Goal: Task Accomplishment & Management: Manage account settings

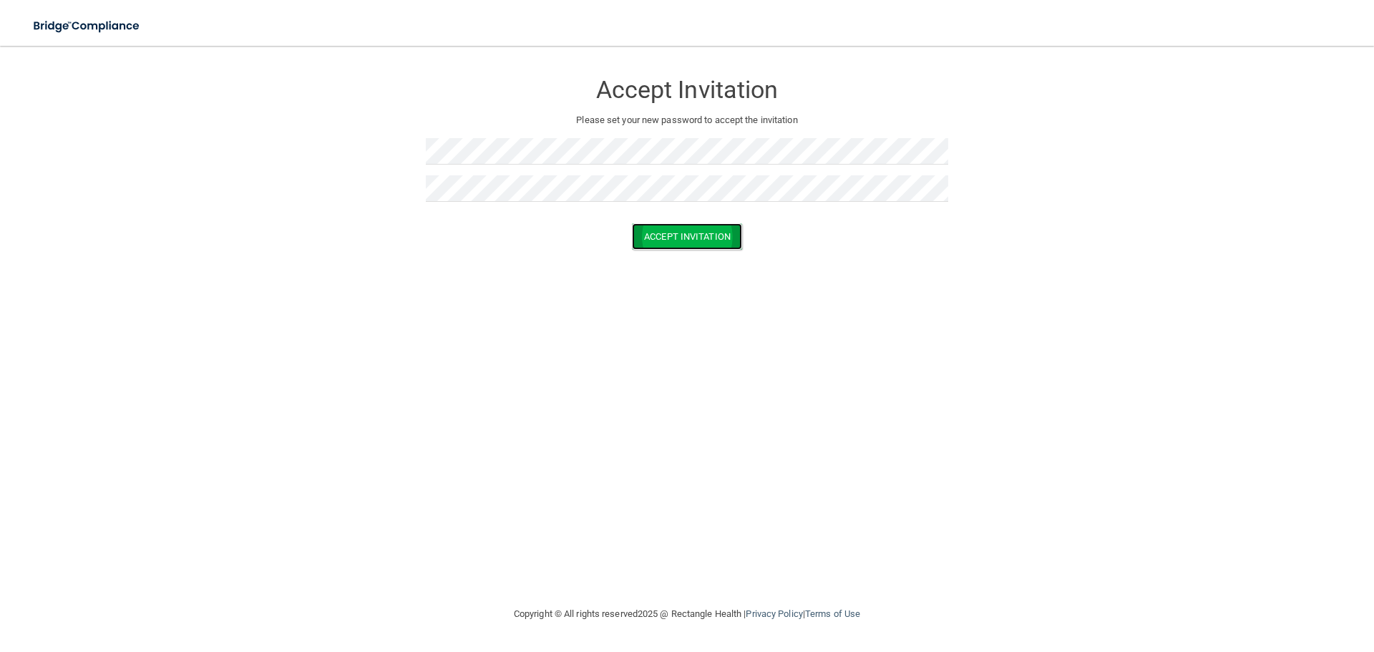
click at [677, 235] on button "Accept Invitation" at bounding box center [687, 236] width 110 height 26
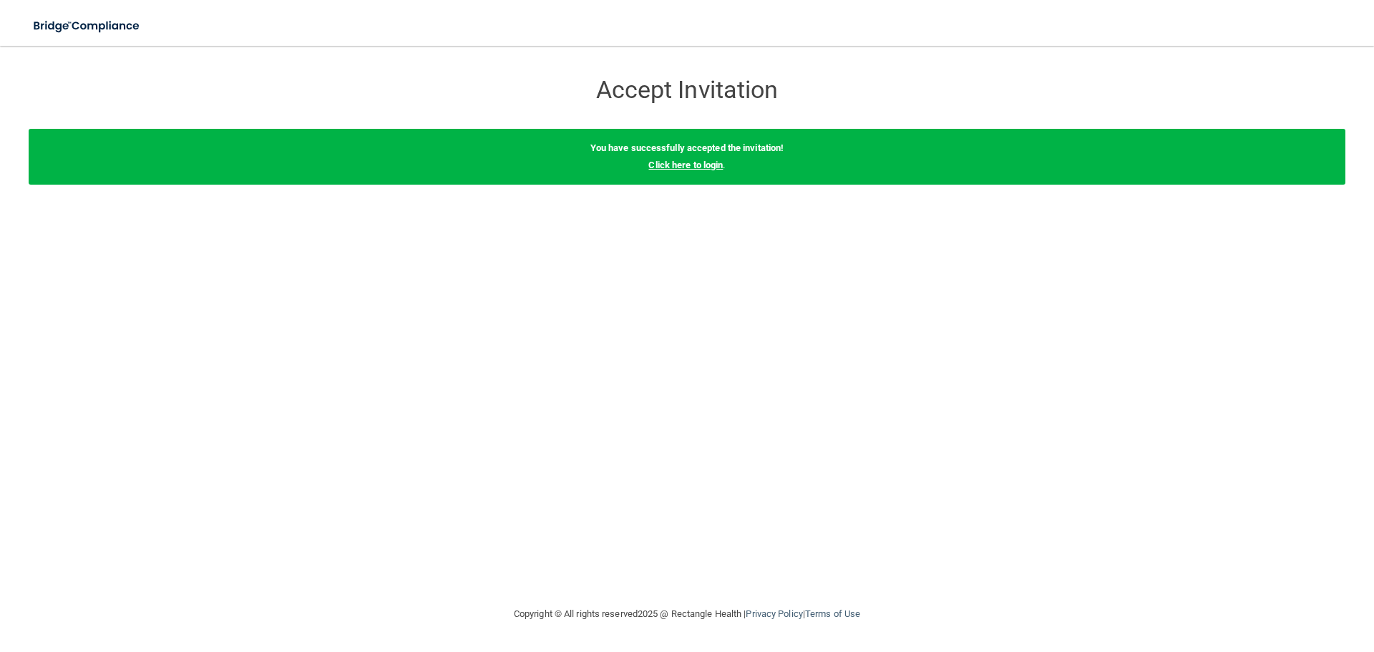
click at [691, 163] on link "Click here to login" at bounding box center [685, 165] width 74 height 11
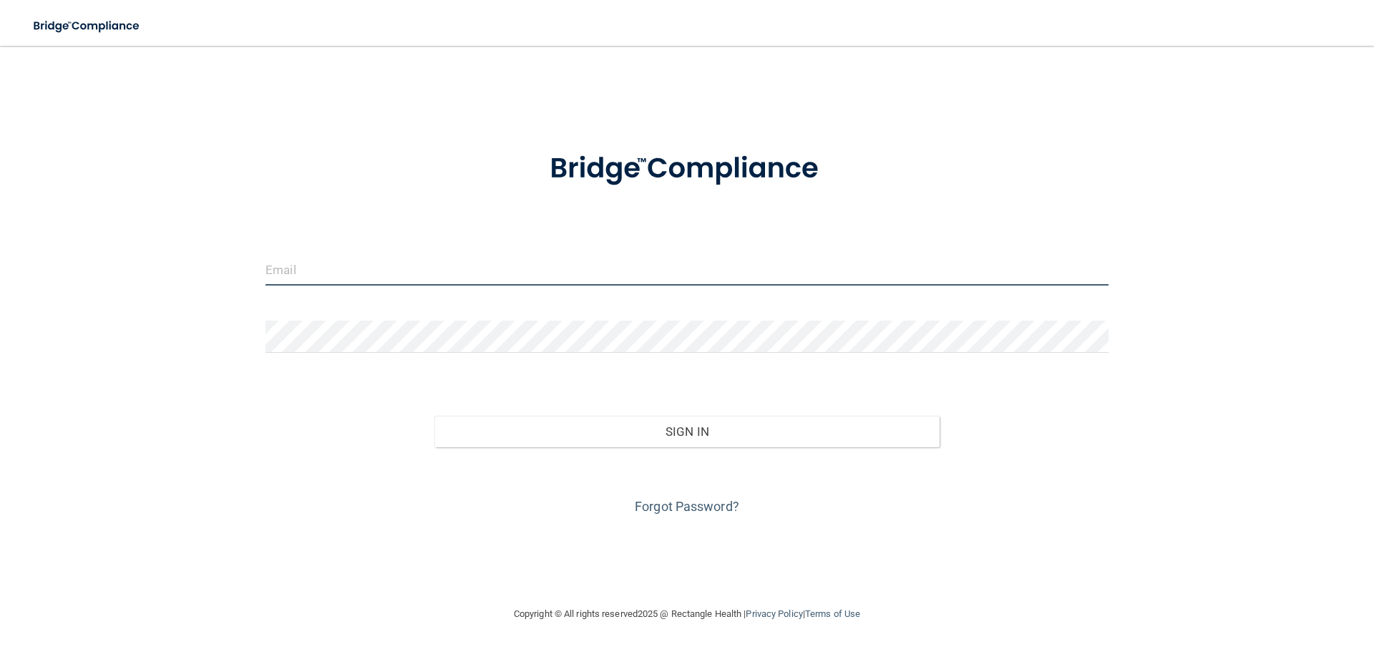
click at [400, 274] on input "email" at bounding box center [687, 269] width 843 height 32
type input "[PERSON_NAME][EMAIL_ADDRESS][DOMAIN_NAME]"
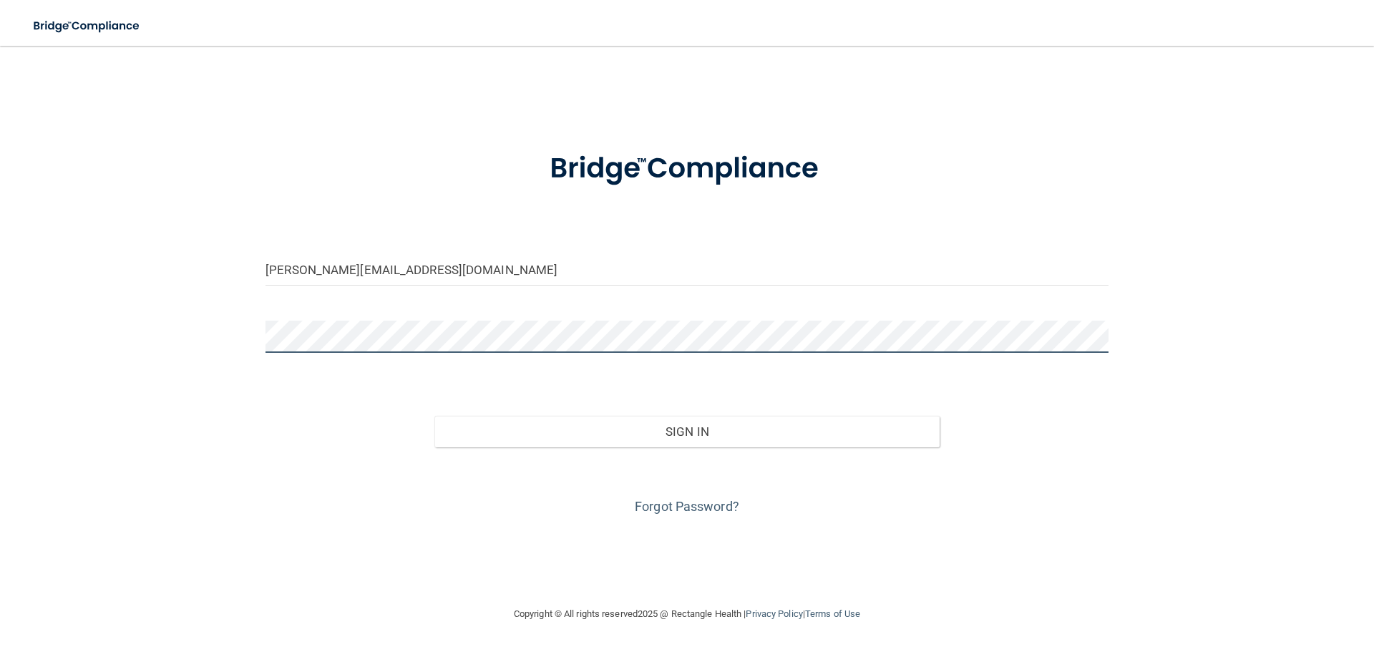
click at [434, 416] on button "Sign In" at bounding box center [687, 431] width 506 height 31
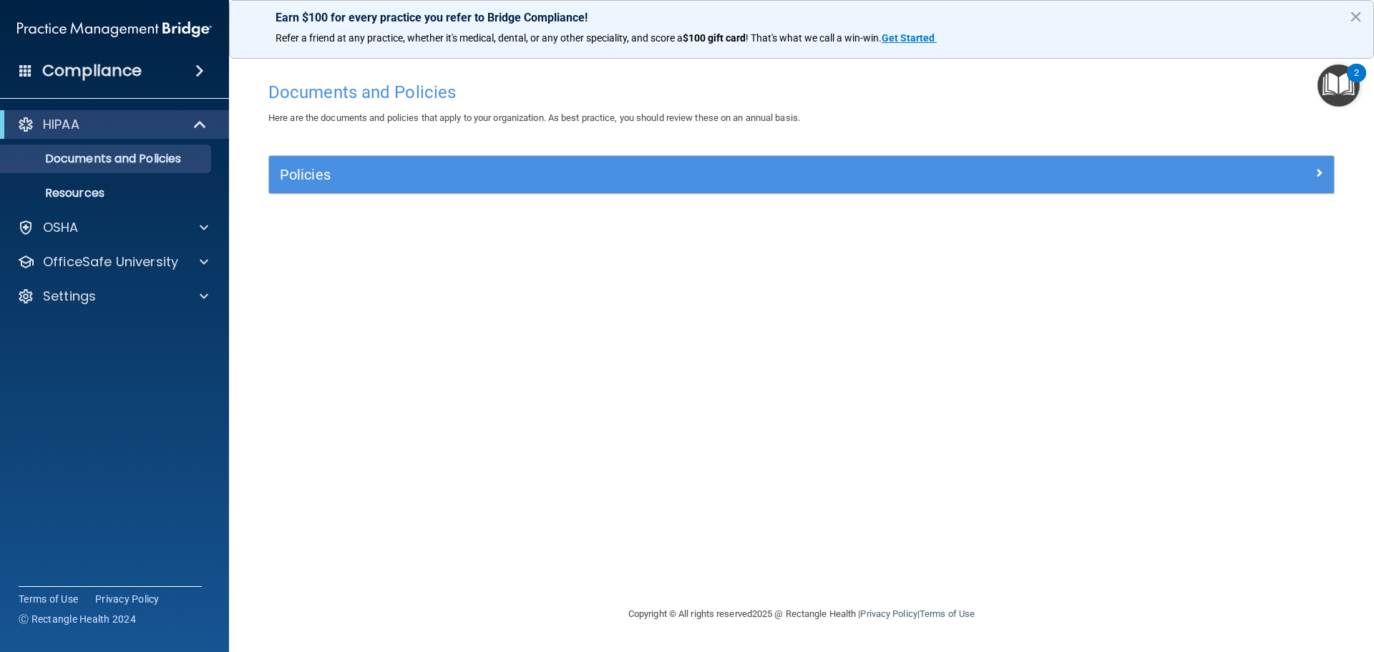
click at [1341, 80] on img "Open Resource Center, 2 new notifications" at bounding box center [1339, 85] width 42 height 42
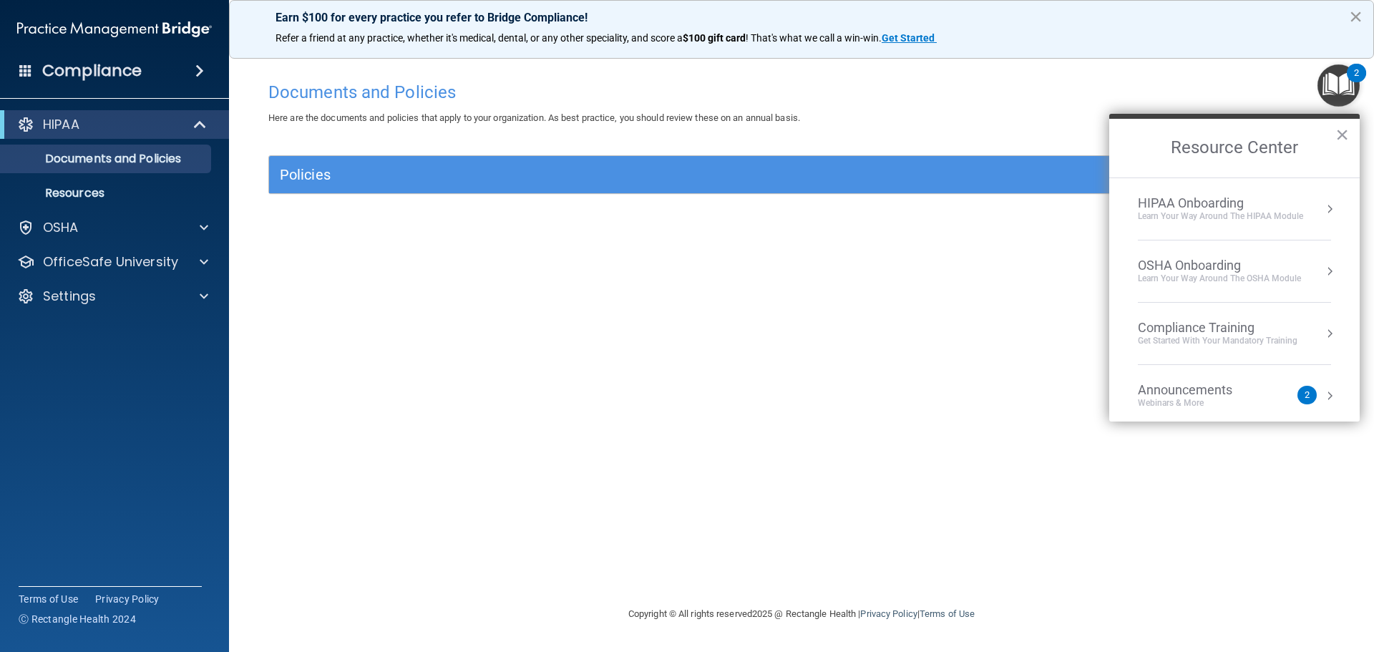
click at [1354, 14] on button "×" at bounding box center [1356, 16] width 14 height 23
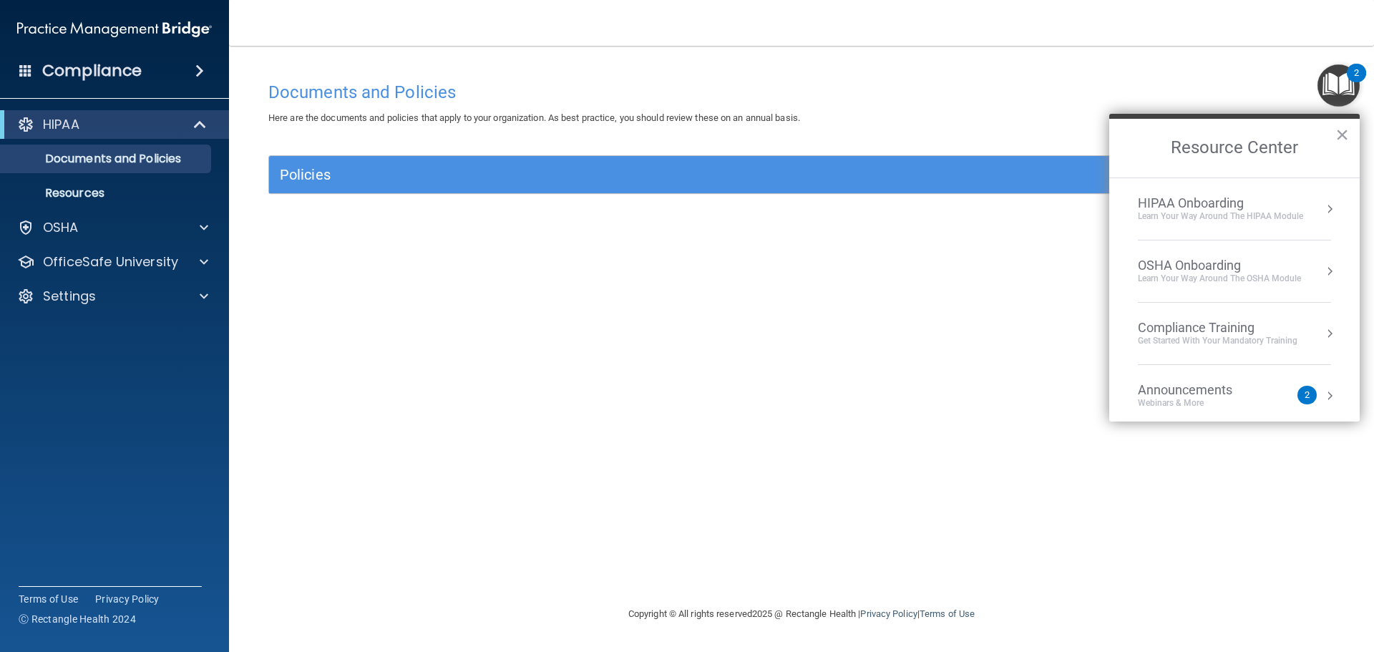
click at [1323, 389] on button "Resource Center" at bounding box center [1330, 396] width 14 height 14
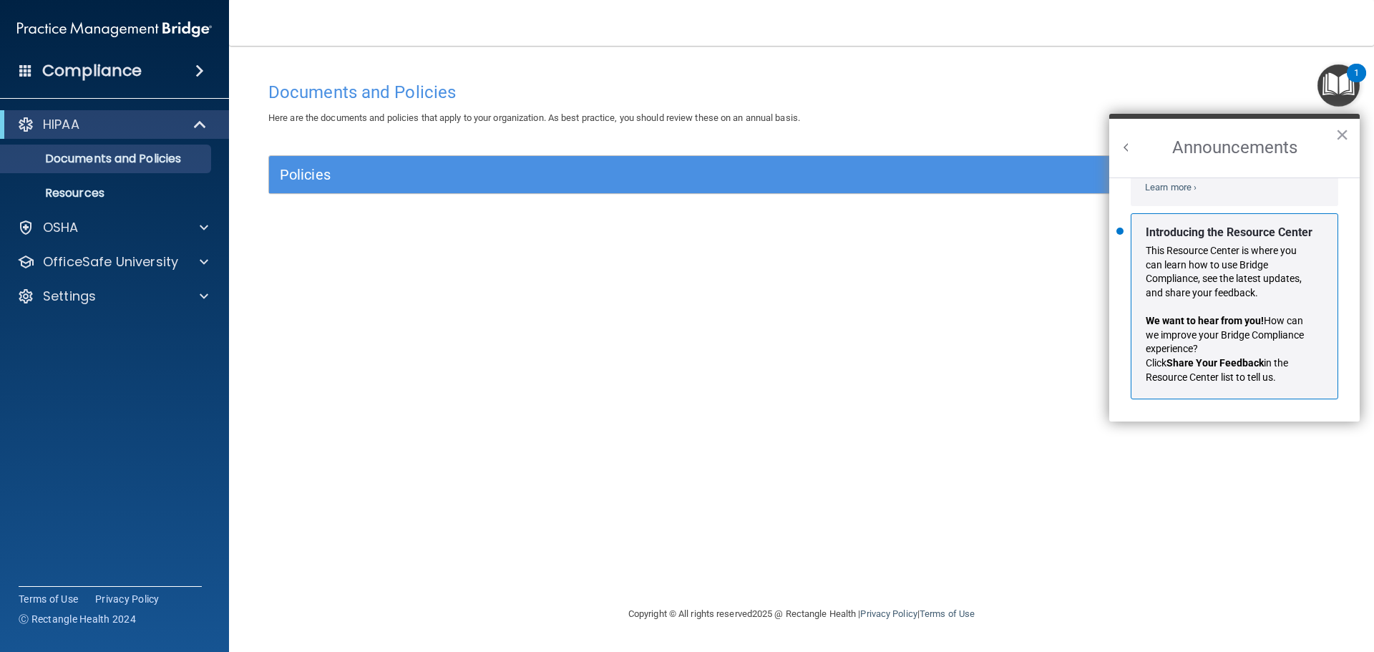
scroll to position [251, 0]
click at [1348, 134] on button "×" at bounding box center [1342, 134] width 14 height 23
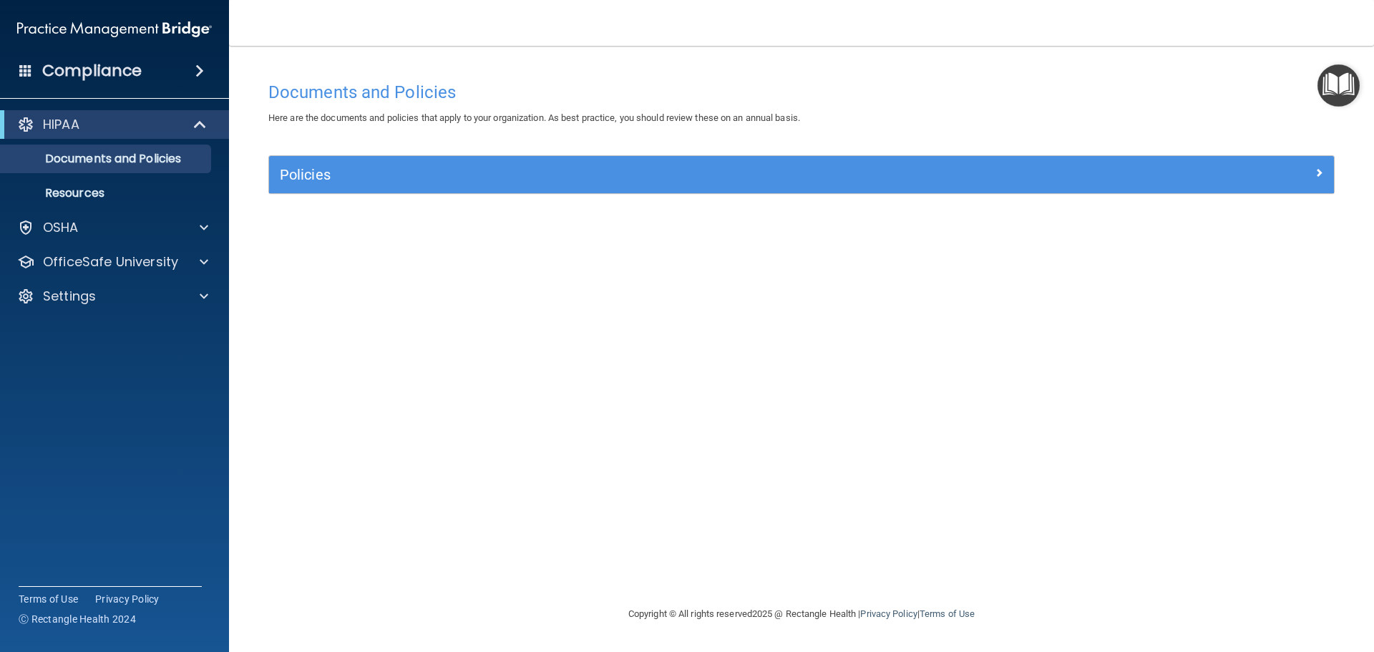
click at [980, 344] on div "Documents and Policies Here are the documents and policies that apply to your o…" at bounding box center [802, 339] width 1088 height 531
